Goal: Complete application form

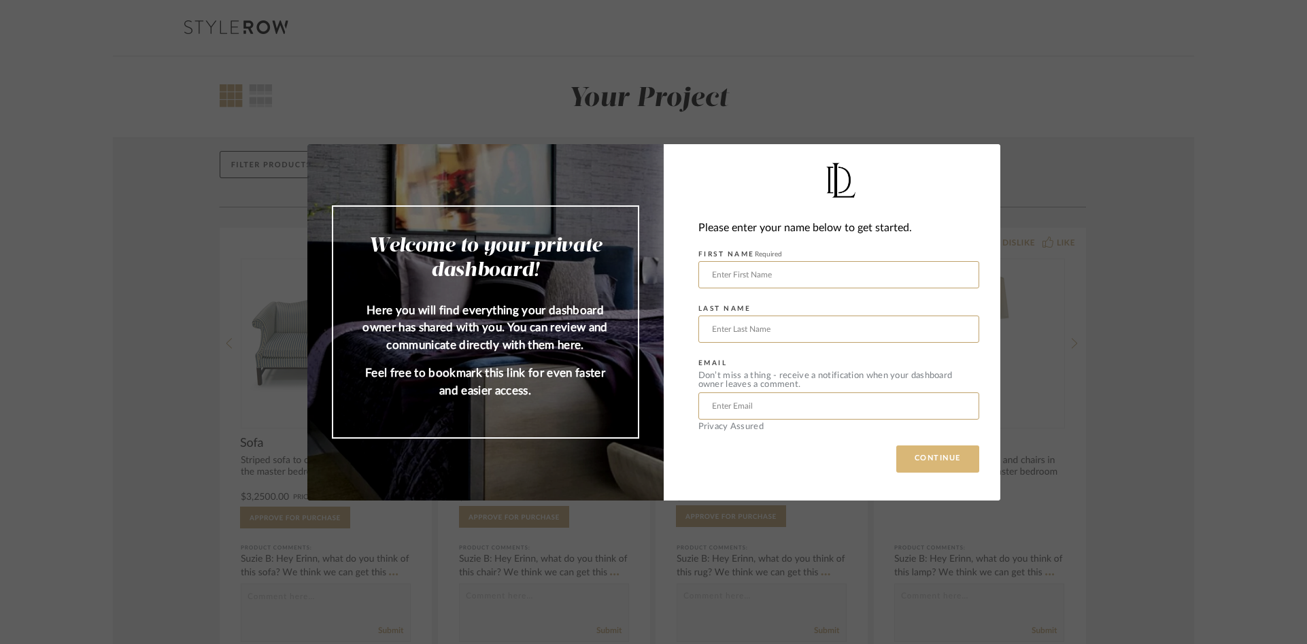
drag, startPoint x: 957, startPoint y: 469, endPoint x: 941, endPoint y: 469, distance: 15.7
click at [955, 469] on button "CONTINUE" at bounding box center [937, 458] width 83 height 27
click at [787, 275] on input "text" at bounding box center [838, 274] width 281 height 27
type input "Lauren"
type input "Maslov"
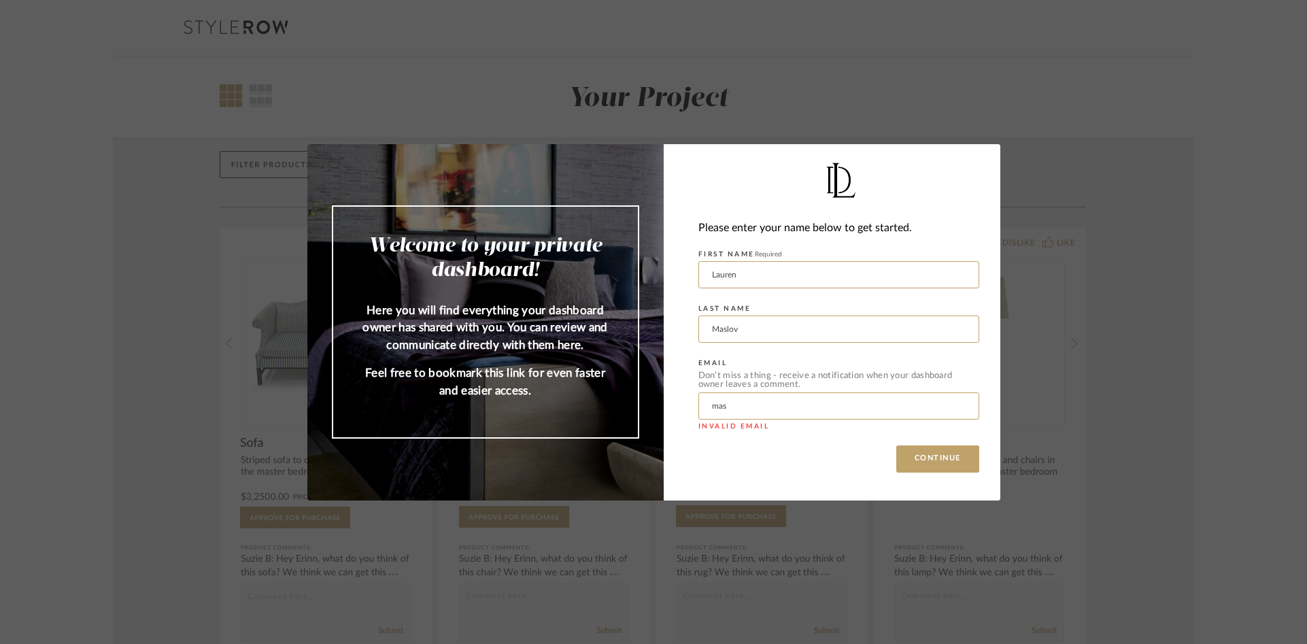
type input "[EMAIL_ADDRESS][DOMAIN_NAME]"
click at [949, 456] on button "CONTINUE" at bounding box center [937, 458] width 83 height 27
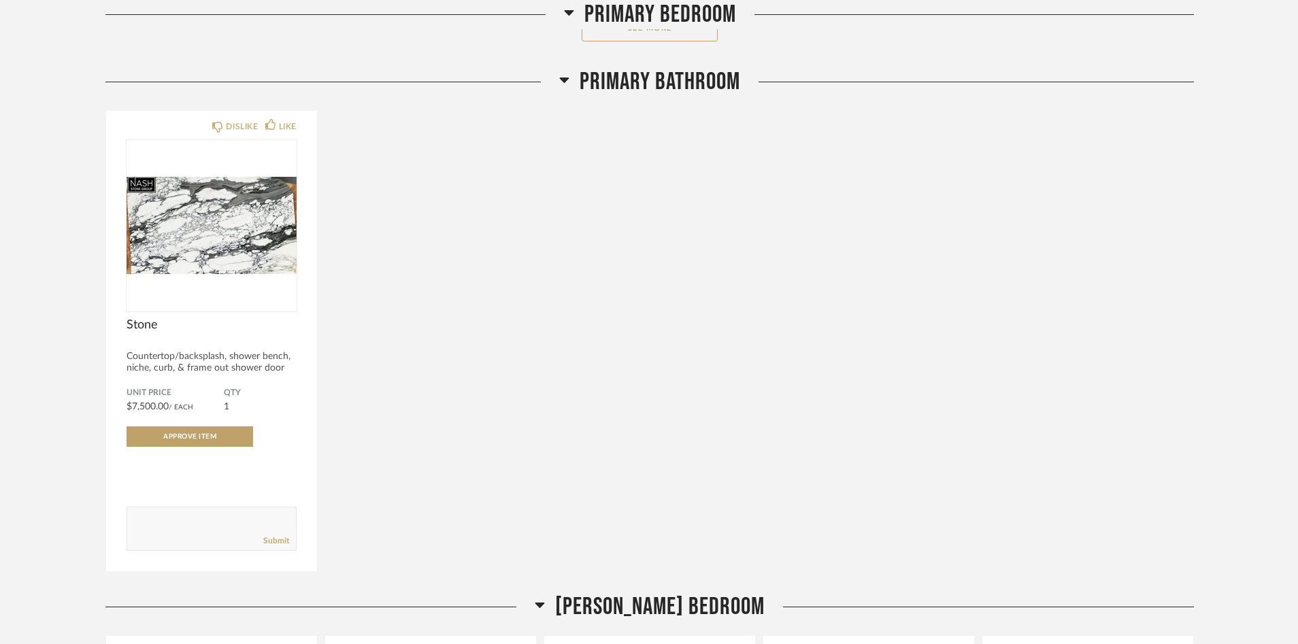
scroll to position [680, 0]
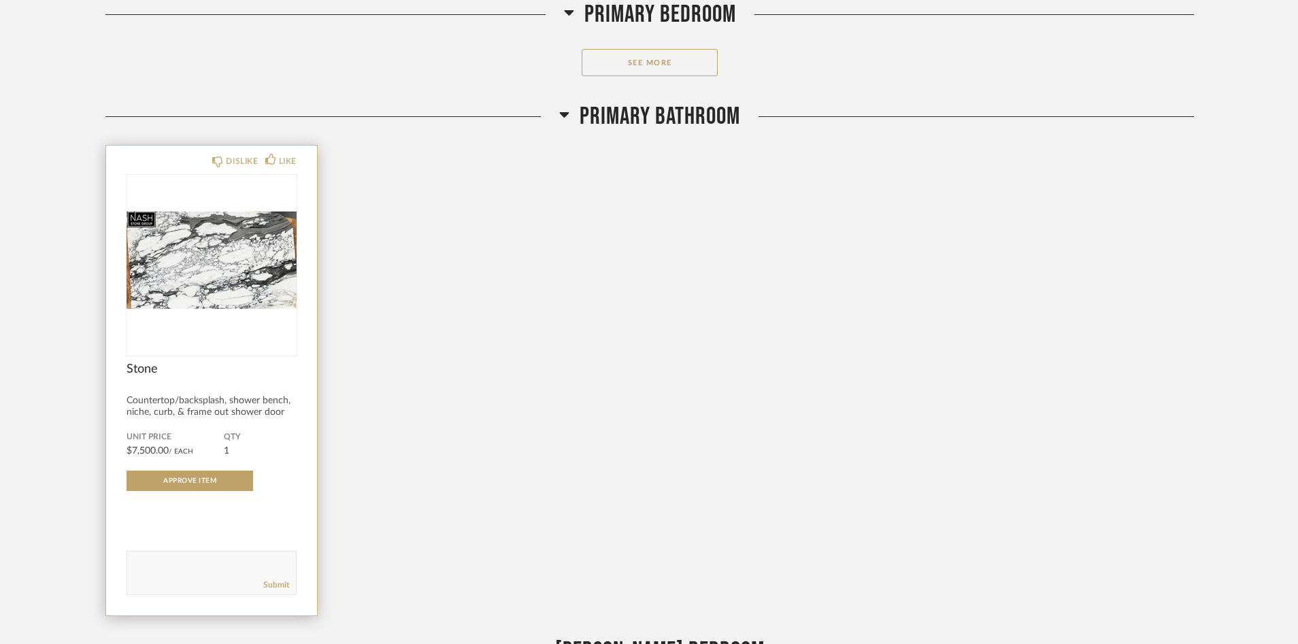
click at [209, 263] on img "0" at bounding box center [211, 260] width 170 height 170
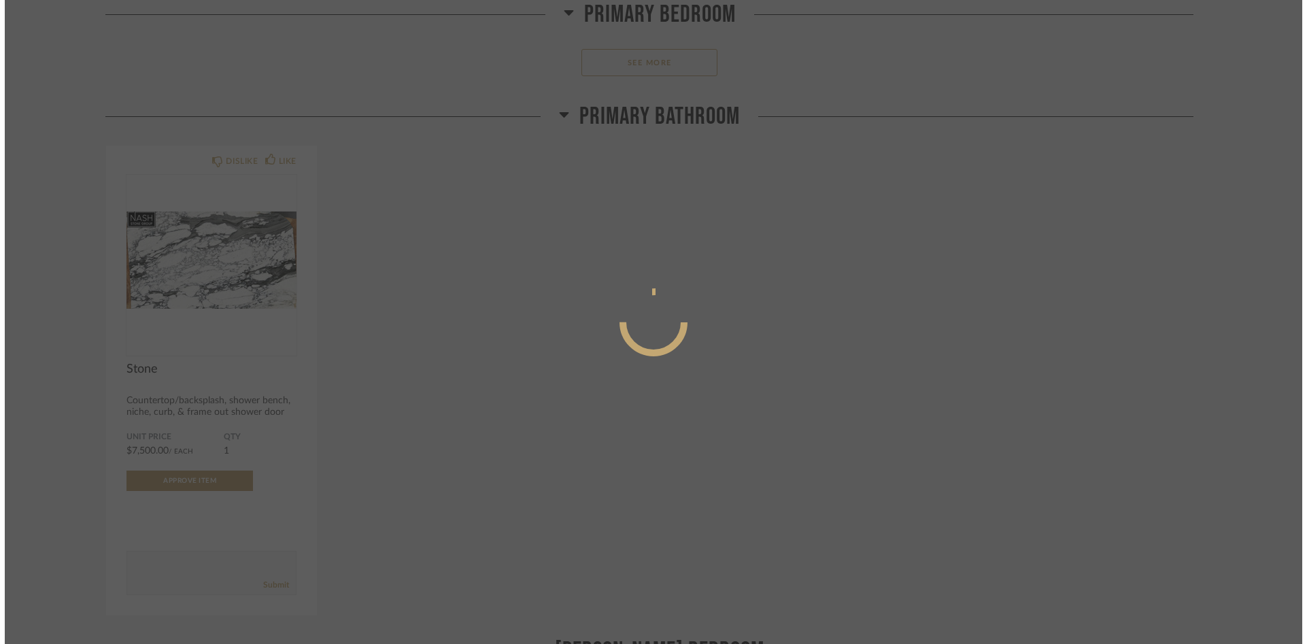
scroll to position [0, 0]
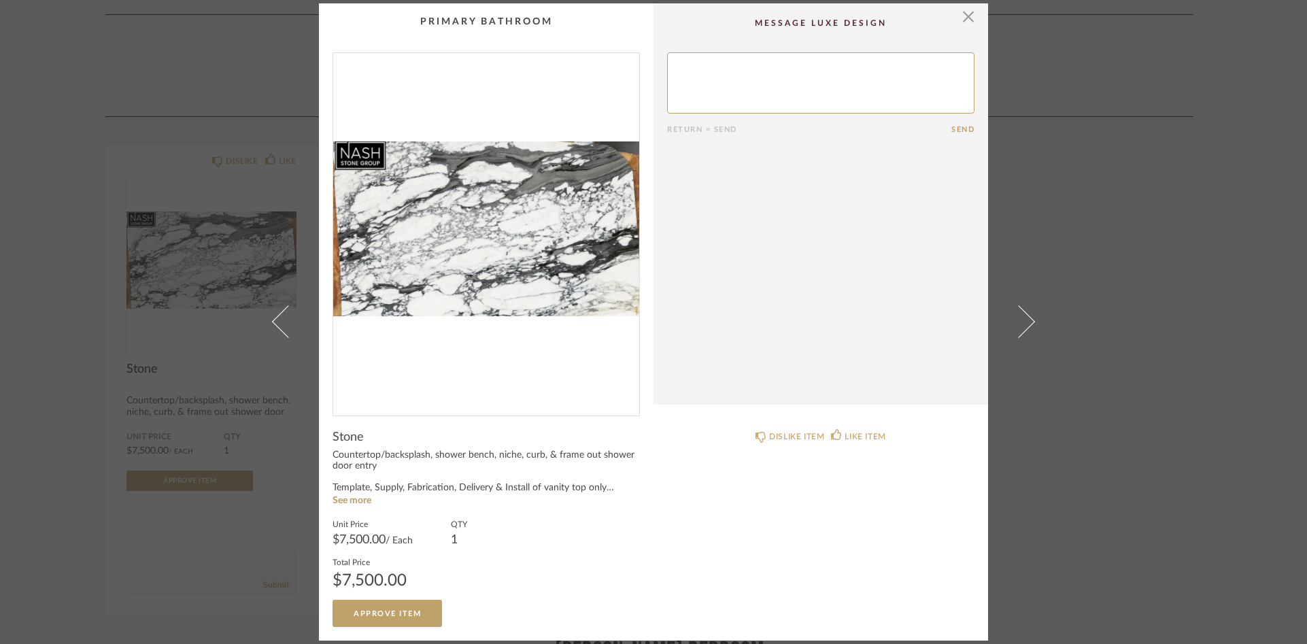
click at [25, 286] on div "× Return = Send Send Stone Countertop/backsplash, shower bench, niche, curb, & …" at bounding box center [653, 322] width 1307 height 644
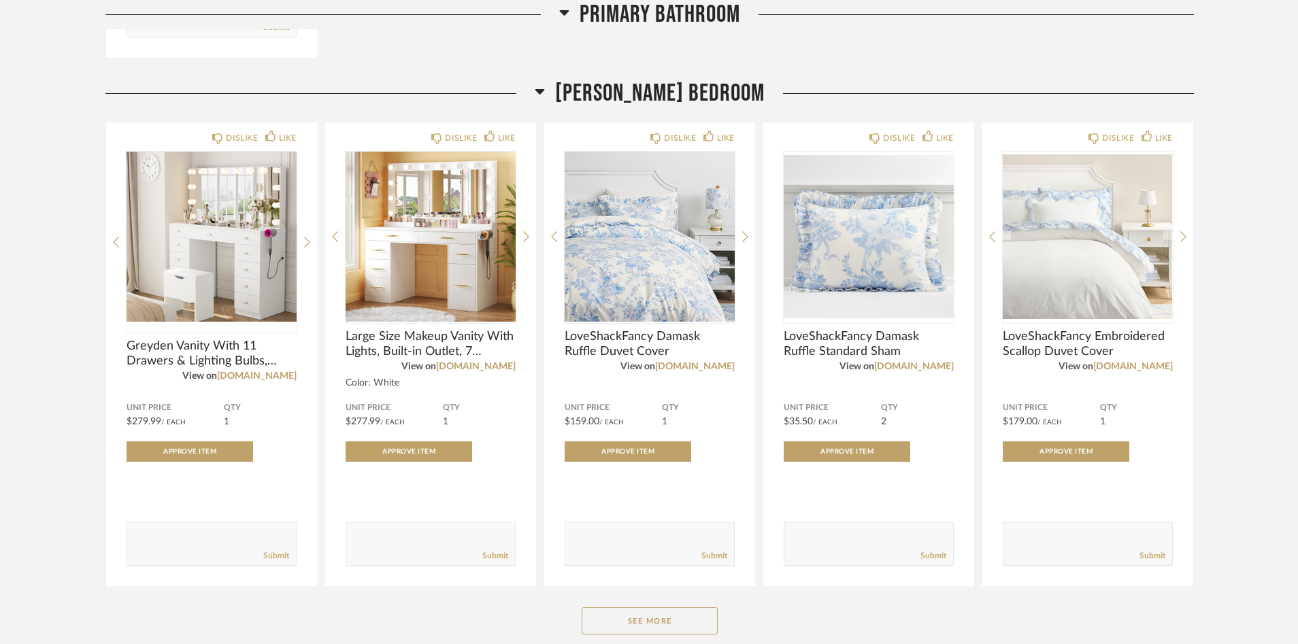
scroll to position [1801, 0]
